Goal: Check status: Check status

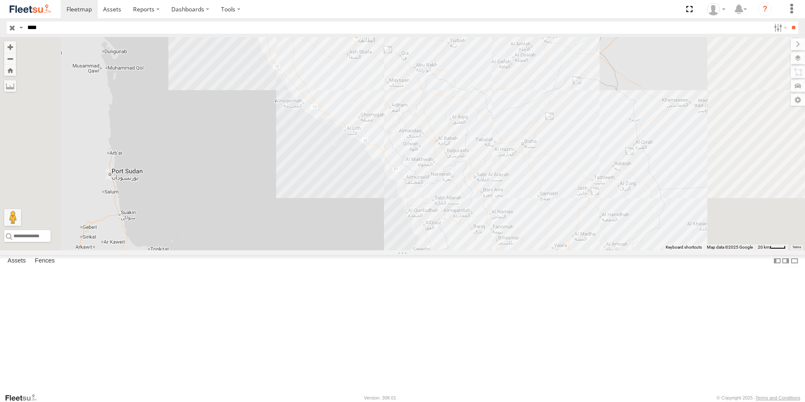
click at [0, 0] on div "8911 NXA" at bounding box center [0, 0] width 0 height 0
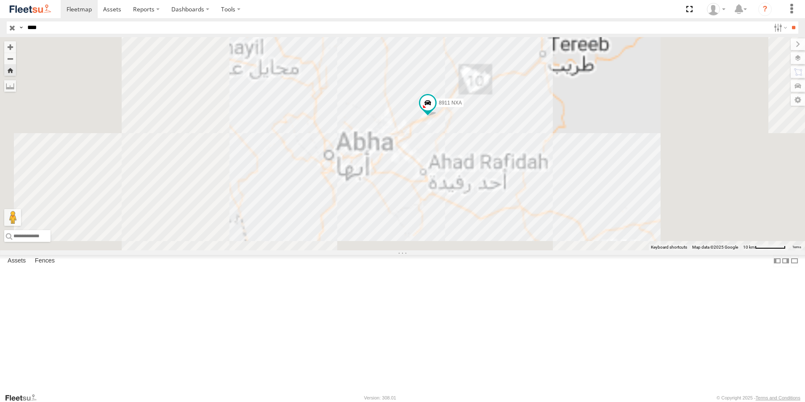
drag, startPoint x: 289, startPoint y: 245, endPoint x: 456, endPoint y: 217, distance: 168.9
click at [472, 211] on div "8911 NXA" at bounding box center [402, 143] width 805 height 213
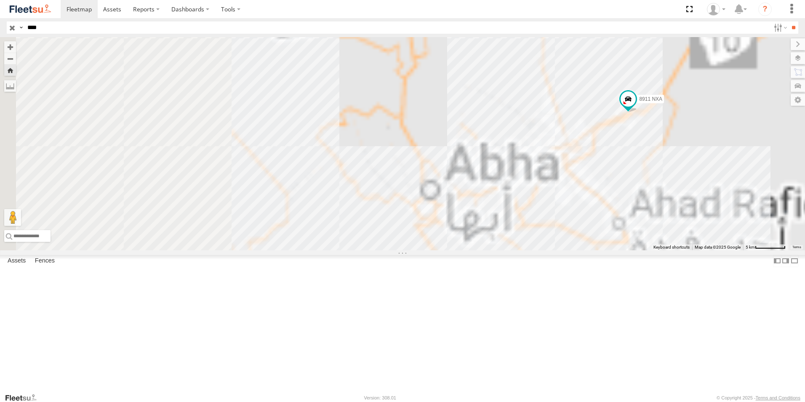
drag, startPoint x: 634, startPoint y: 244, endPoint x: 585, endPoint y: 223, distance: 52.6
click at [588, 224] on div "8911 NXA" at bounding box center [402, 143] width 805 height 213
drag, startPoint x: 49, startPoint y: 27, endPoint x: 2, endPoint y: 47, distance: 51.5
click at [0, 47] on html at bounding box center [402, 201] width 805 height 402
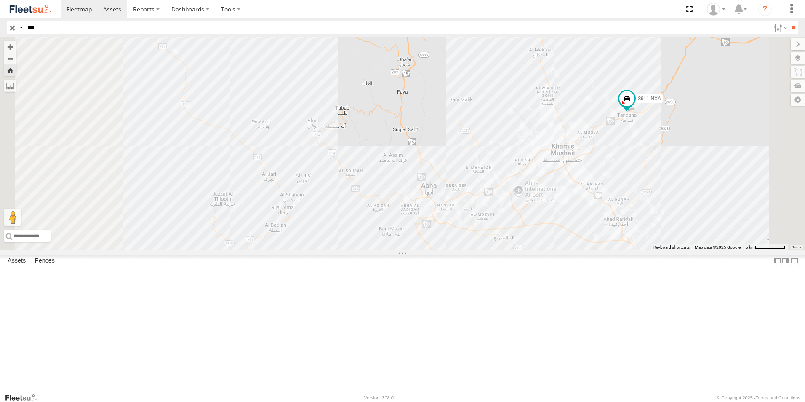
type input "****"
click at [788, 21] on input "**" at bounding box center [793, 27] width 10 height 12
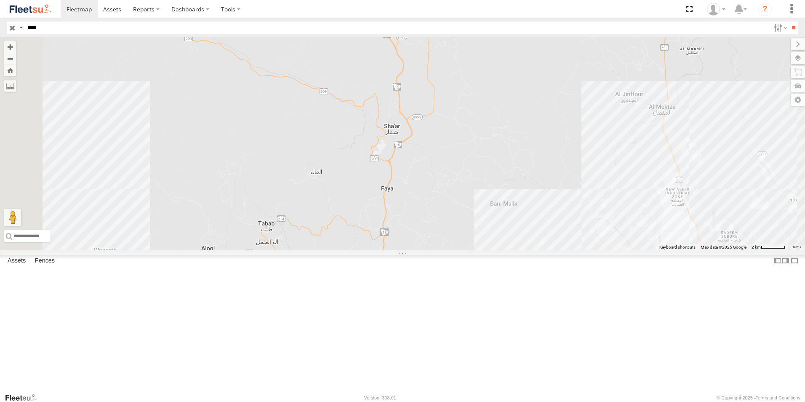
click at [0, 0] on div "8911 NXA" at bounding box center [0, 0] width 0 height 0
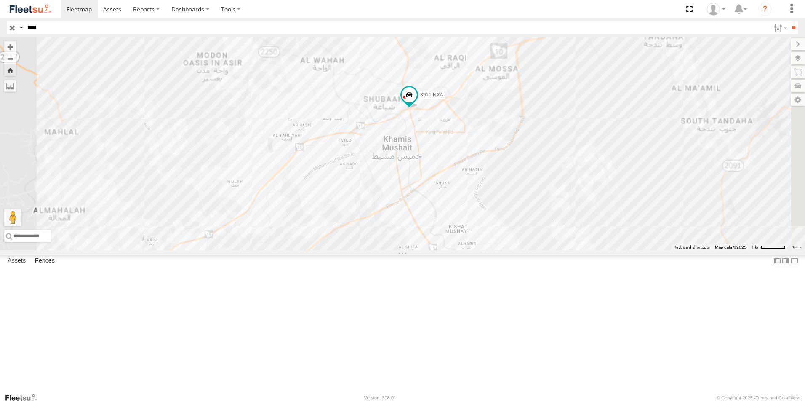
drag, startPoint x: 451, startPoint y: 101, endPoint x: 490, endPoint y: 244, distance: 148.2
click at [490, 244] on div "8911 NXA" at bounding box center [402, 143] width 805 height 213
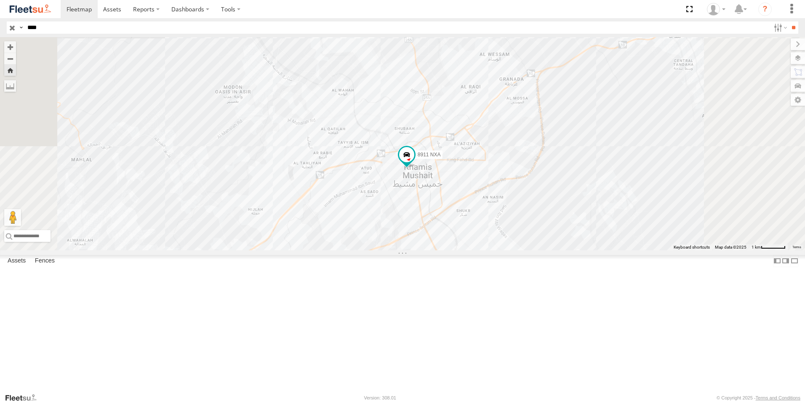
click at [0, 0] on div "8911 NXA" at bounding box center [0, 0] width 0 height 0
